Goal: Register for event/course

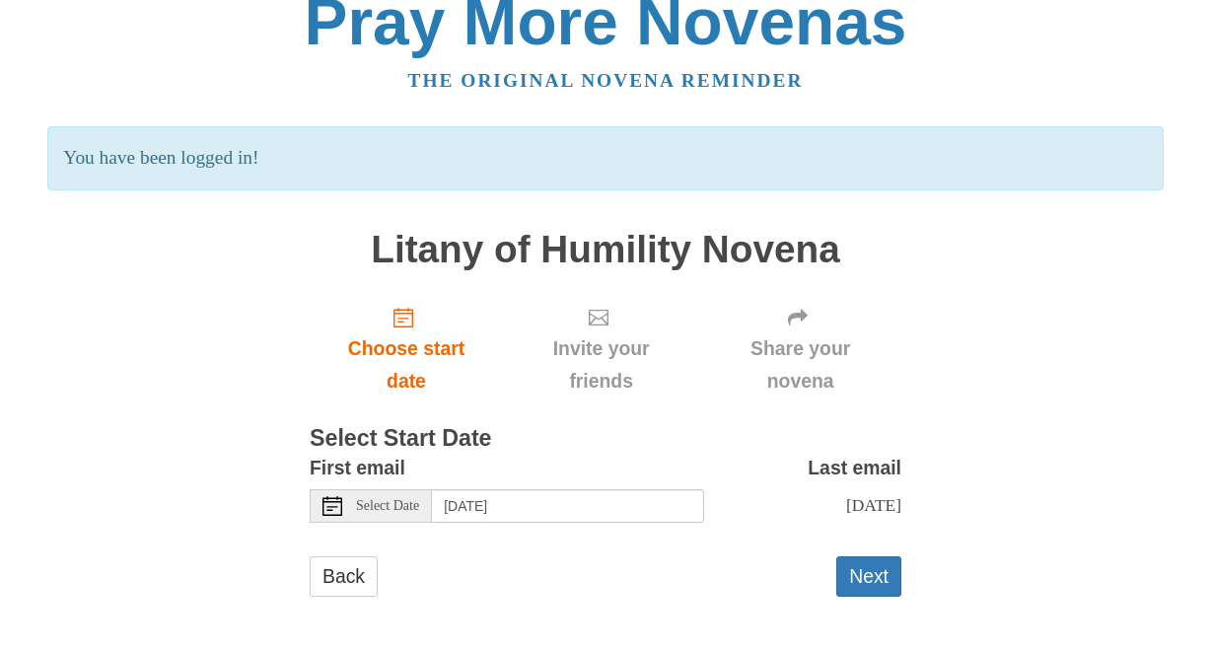
scroll to position [31, 0]
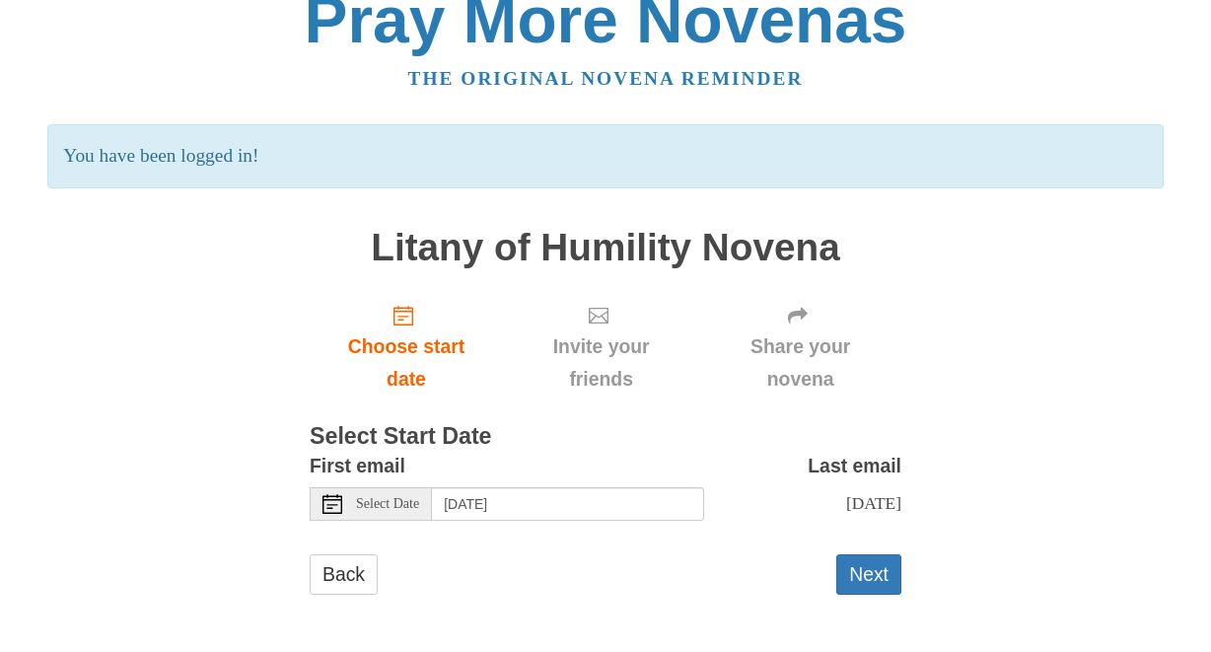
click at [389, 504] on span "Select Date" at bounding box center [387, 504] width 63 height 14
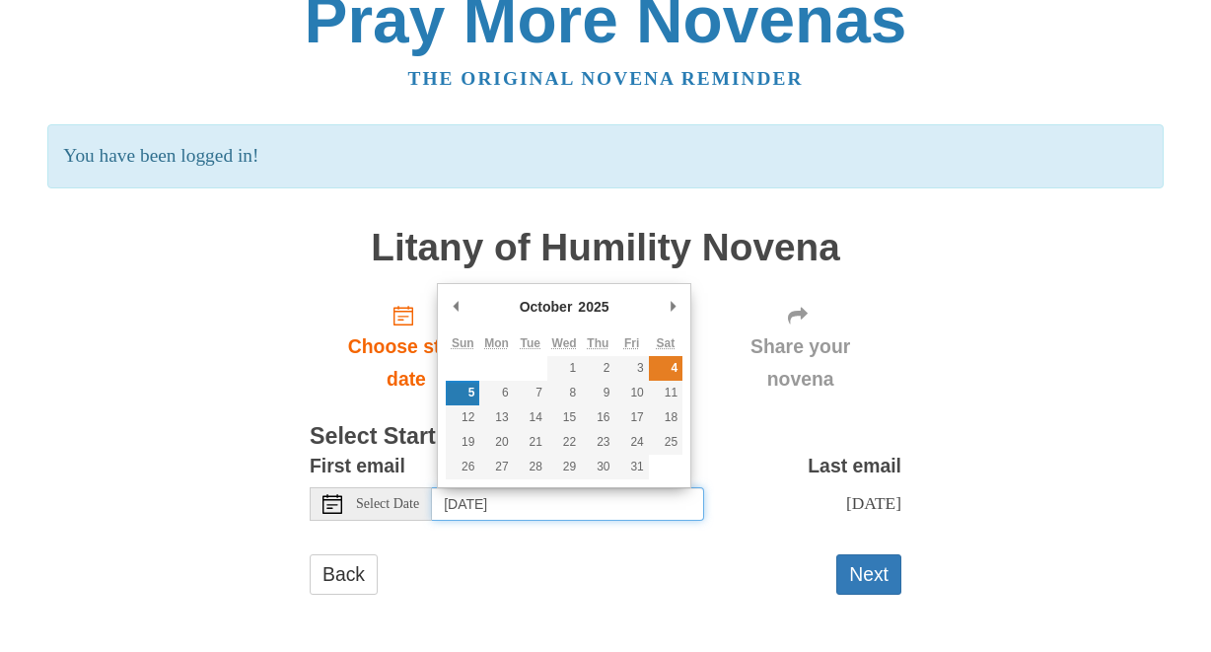
type input "[DATE]"
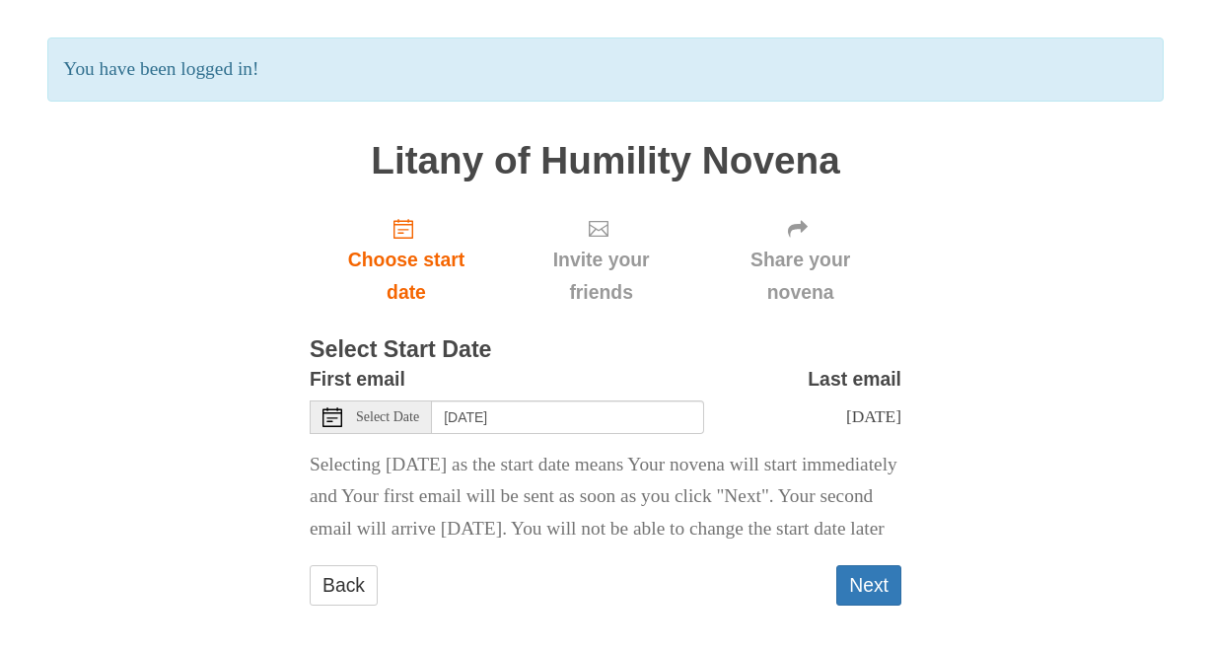
scroll to position [131, 0]
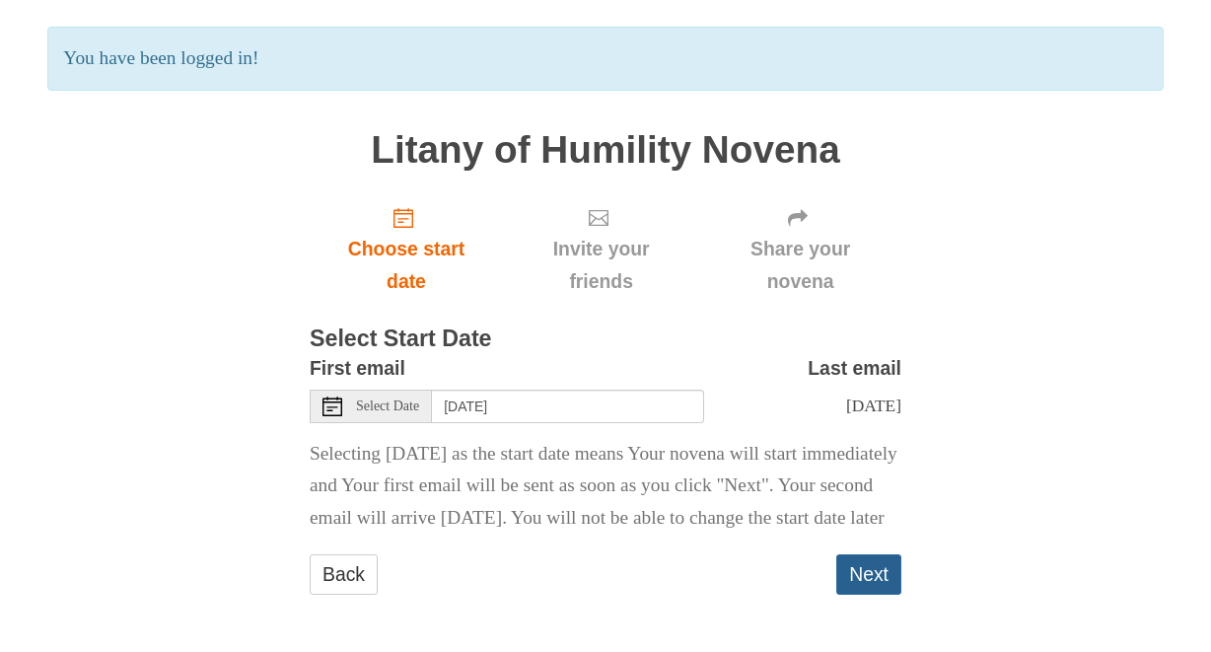
click at [873, 595] on button "Next" at bounding box center [869, 574] width 65 height 40
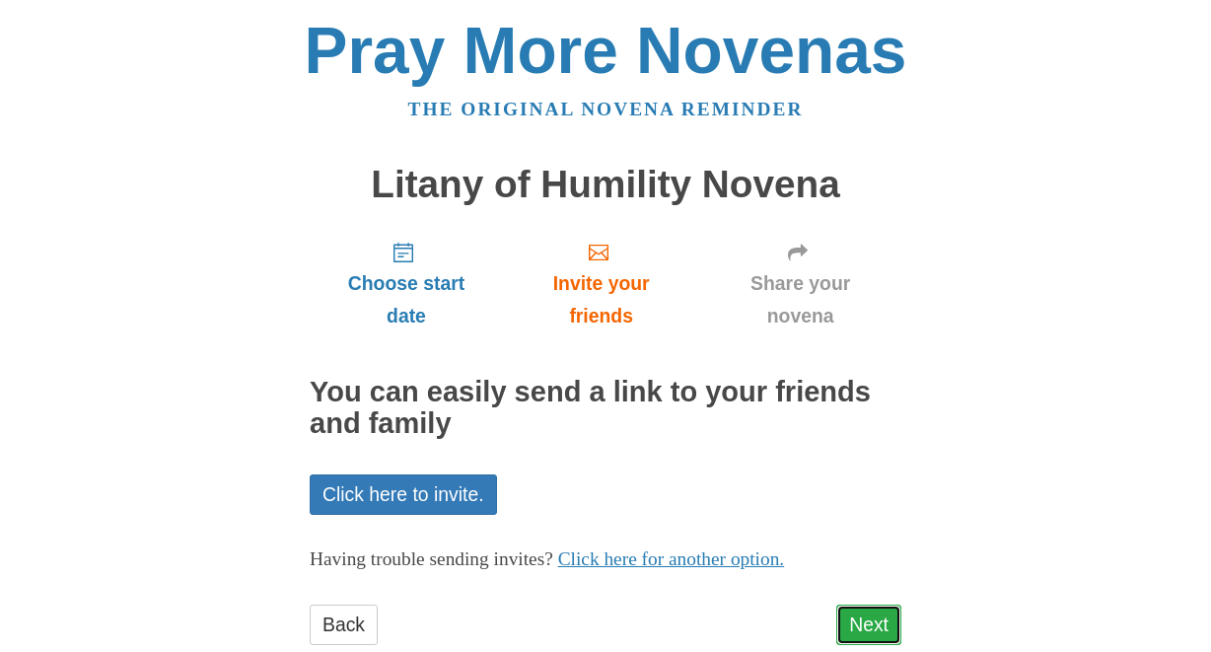
click at [868, 620] on link "Next" at bounding box center [869, 625] width 65 height 40
